Goal: Task Accomplishment & Management: Use online tool/utility

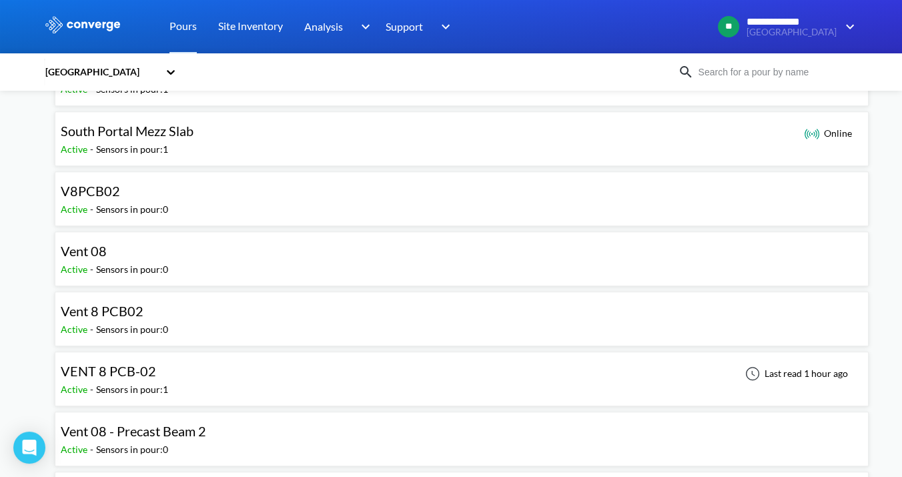
scroll to position [1186, 0]
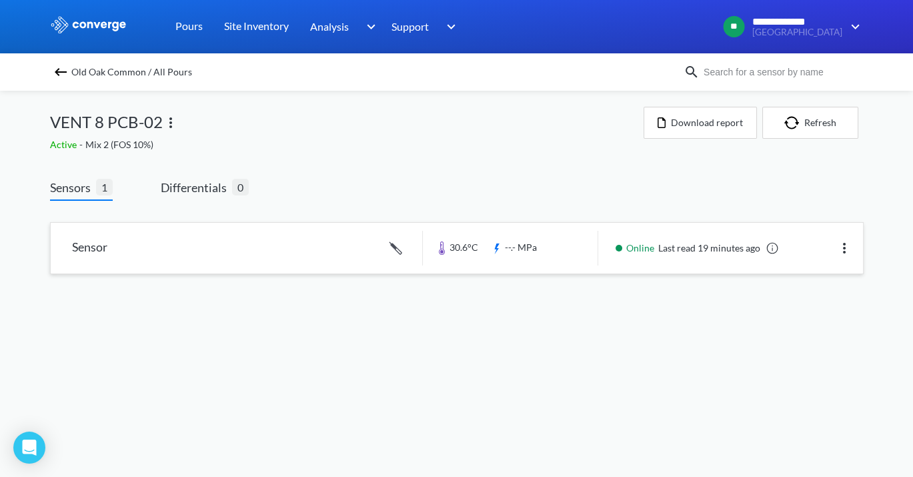
click at [344, 238] on link at bounding box center [457, 248] width 813 height 51
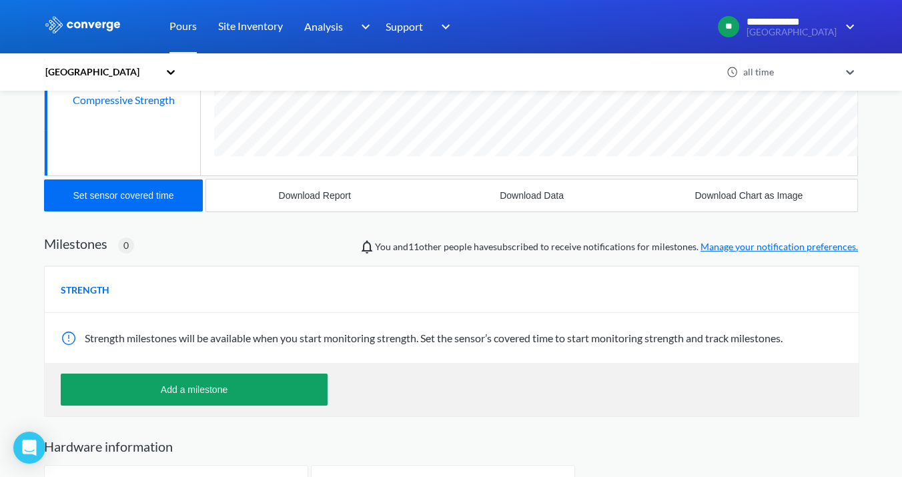
scroll to position [275, 0]
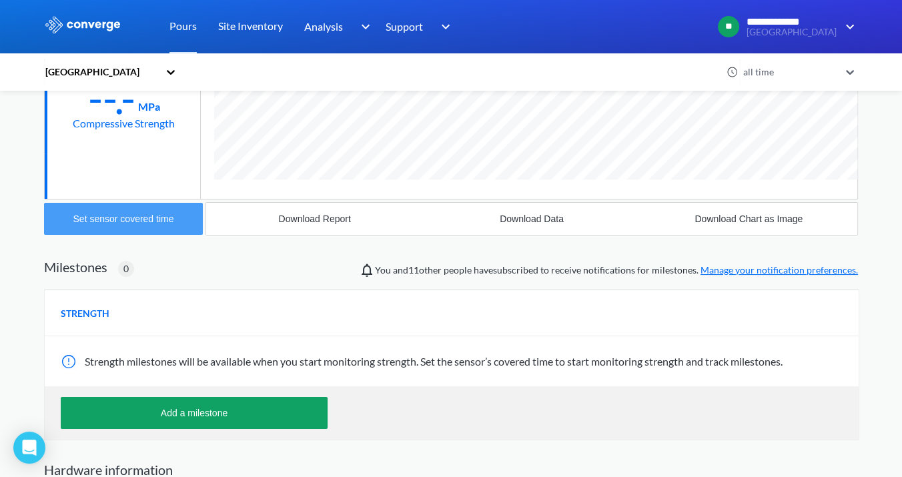
click at [163, 217] on div "Set sensor covered time" at bounding box center [123, 218] width 101 height 11
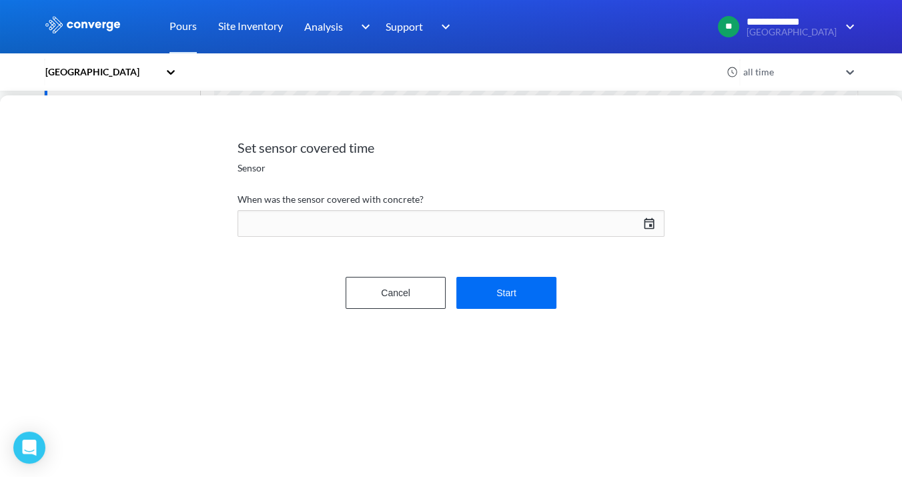
scroll to position [707, 814]
click at [637, 216] on div "[DATE] Press the down arrow key to interact with the calendar and select a date…" at bounding box center [451, 223] width 427 height 32
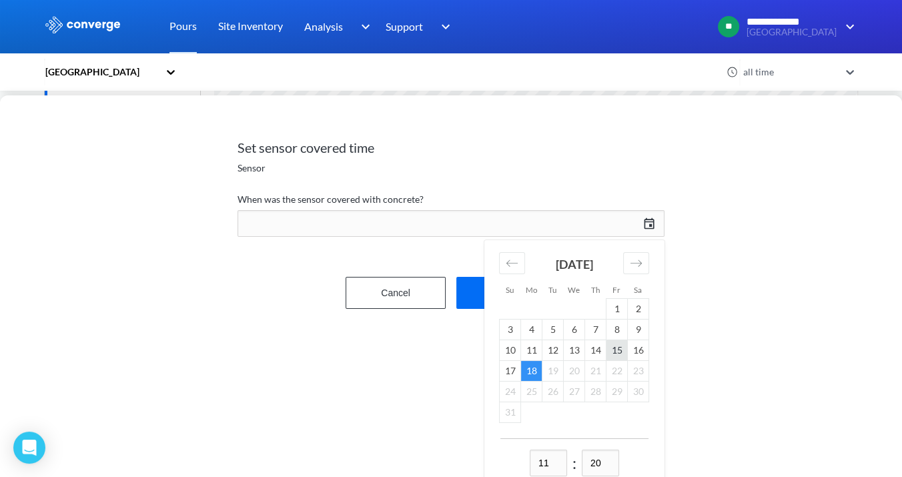
click at [610, 352] on td "15" at bounding box center [616, 350] width 21 height 21
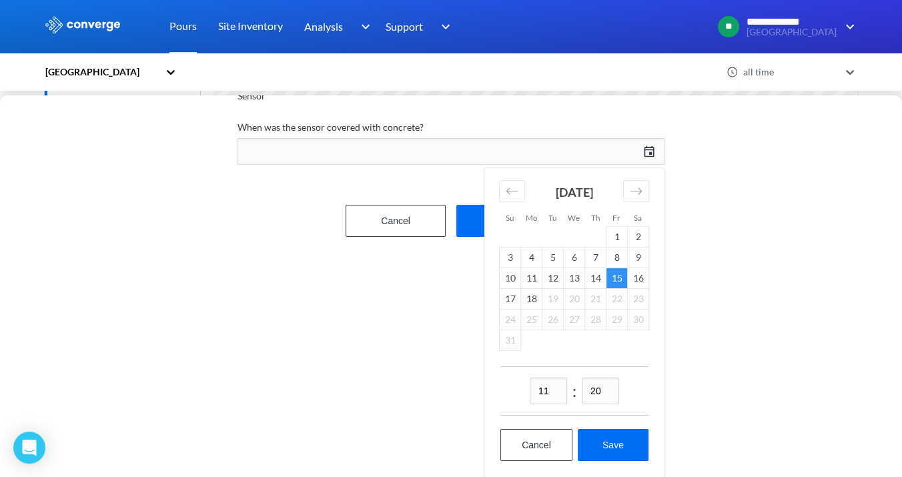
scroll to position [81, 0]
drag, startPoint x: 555, startPoint y: 377, endPoint x: 500, endPoint y: 378, distance: 54.7
click at [500, 378] on div "11 : 20" at bounding box center [574, 390] width 148 height 49
type input "16"
type input "30"
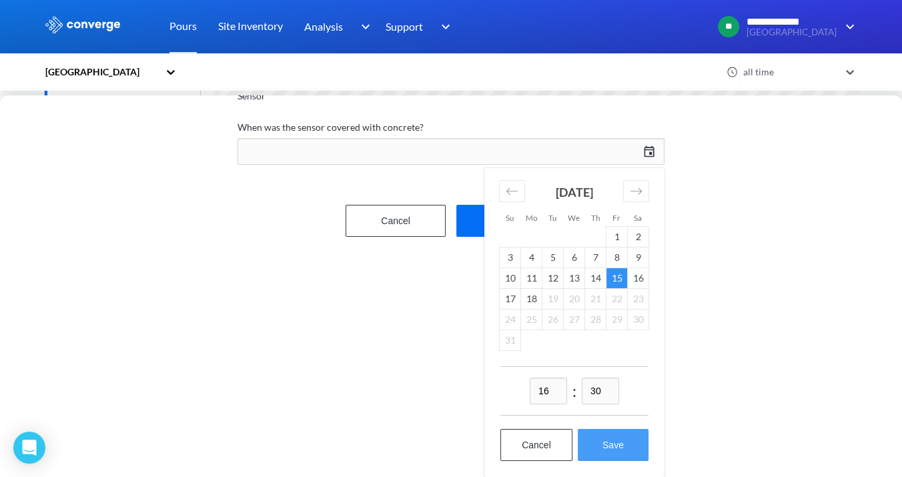
click at [619, 438] on button "Save" at bounding box center [613, 445] width 71 height 32
type input "16:30[DATE]"
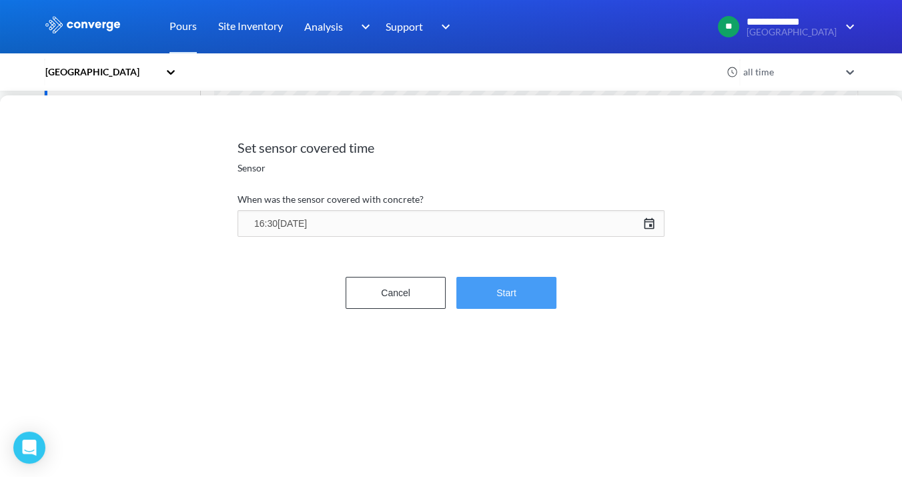
click at [532, 294] on button "Start" at bounding box center [506, 293] width 100 height 32
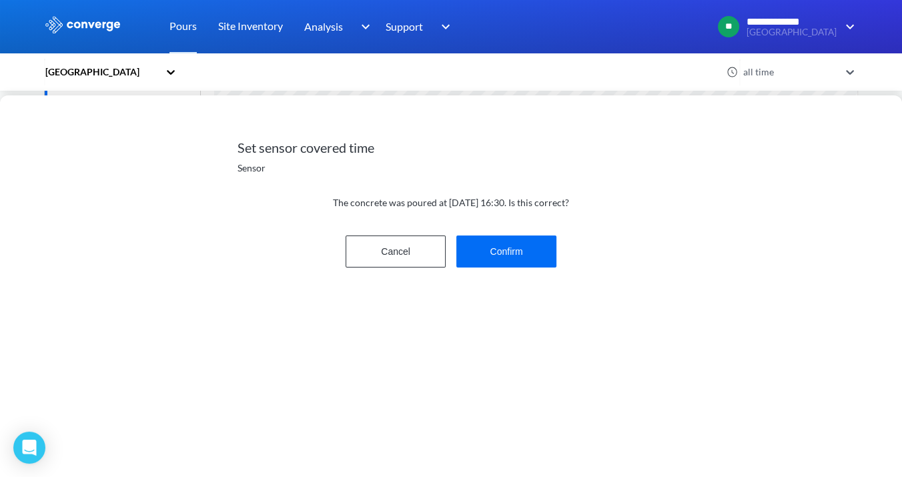
click at [540, 268] on div "Cancel Confirm" at bounding box center [451, 251] width 427 height 43
click at [541, 264] on button "Confirm" at bounding box center [506, 252] width 100 height 32
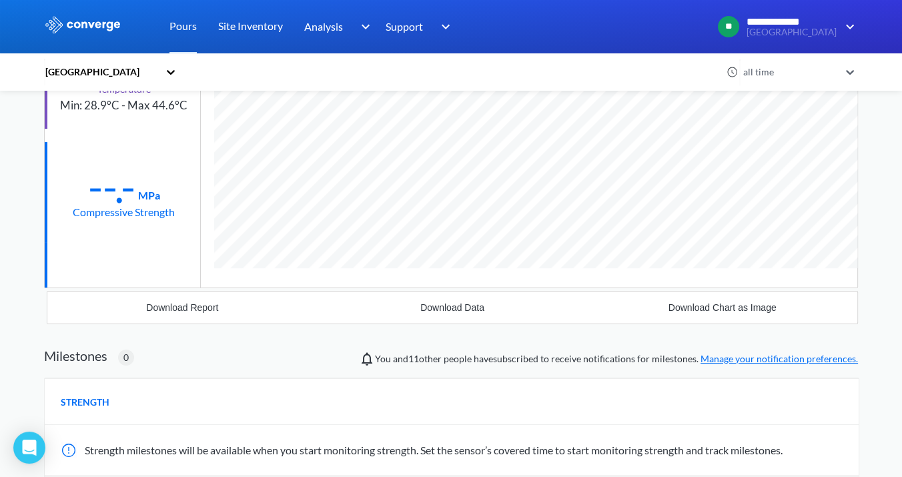
scroll to position [127, 0]
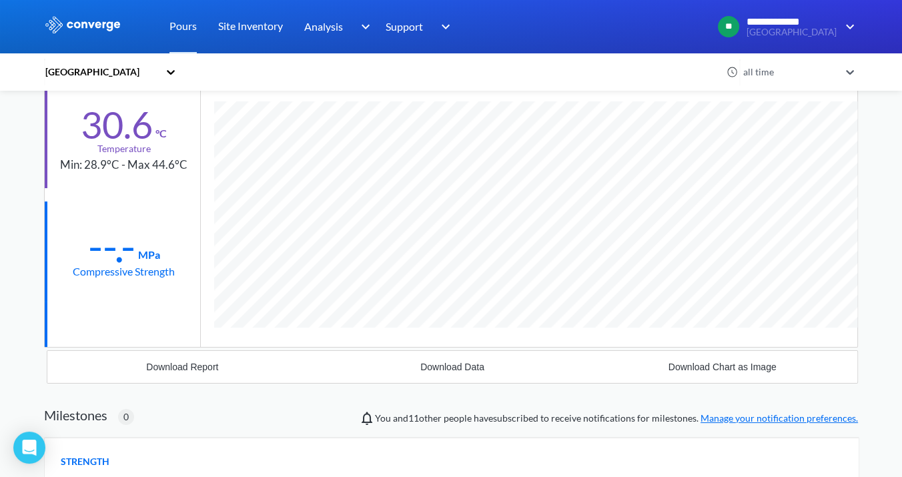
drag, startPoint x: 889, startPoint y: 242, endPoint x: 889, endPoint y: 231, distance: 10.7
click at [889, 232] on div "**********" at bounding box center [451, 335] width 902 height 925
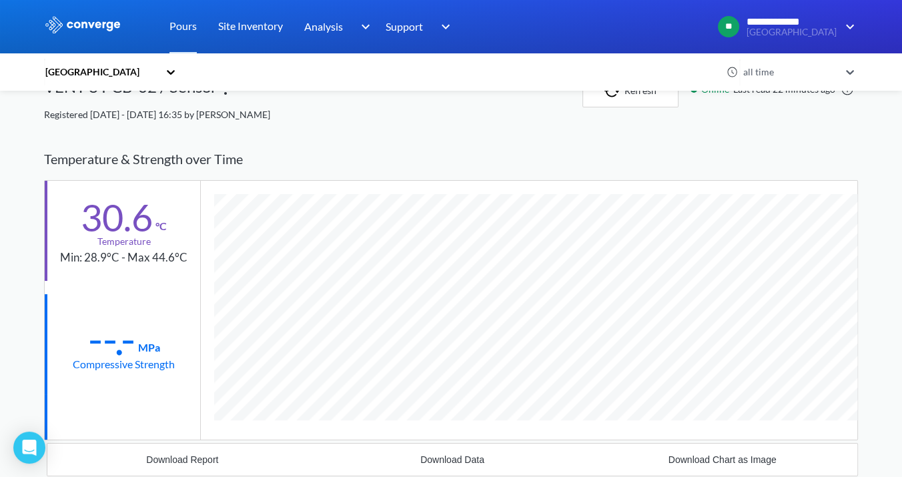
scroll to position [0, 0]
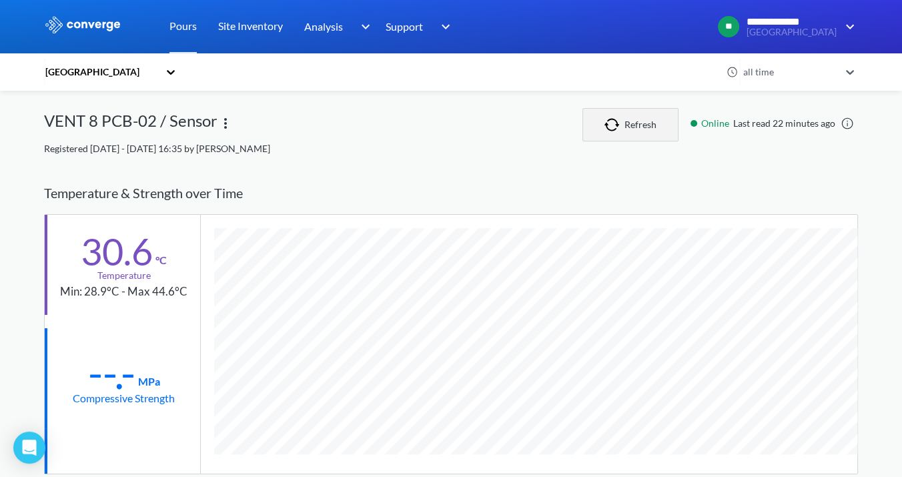
click at [632, 133] on button "Refresh" at bounding box center [630, 124] width 96 height 33
